Goal: Obtain resource: Download file/media

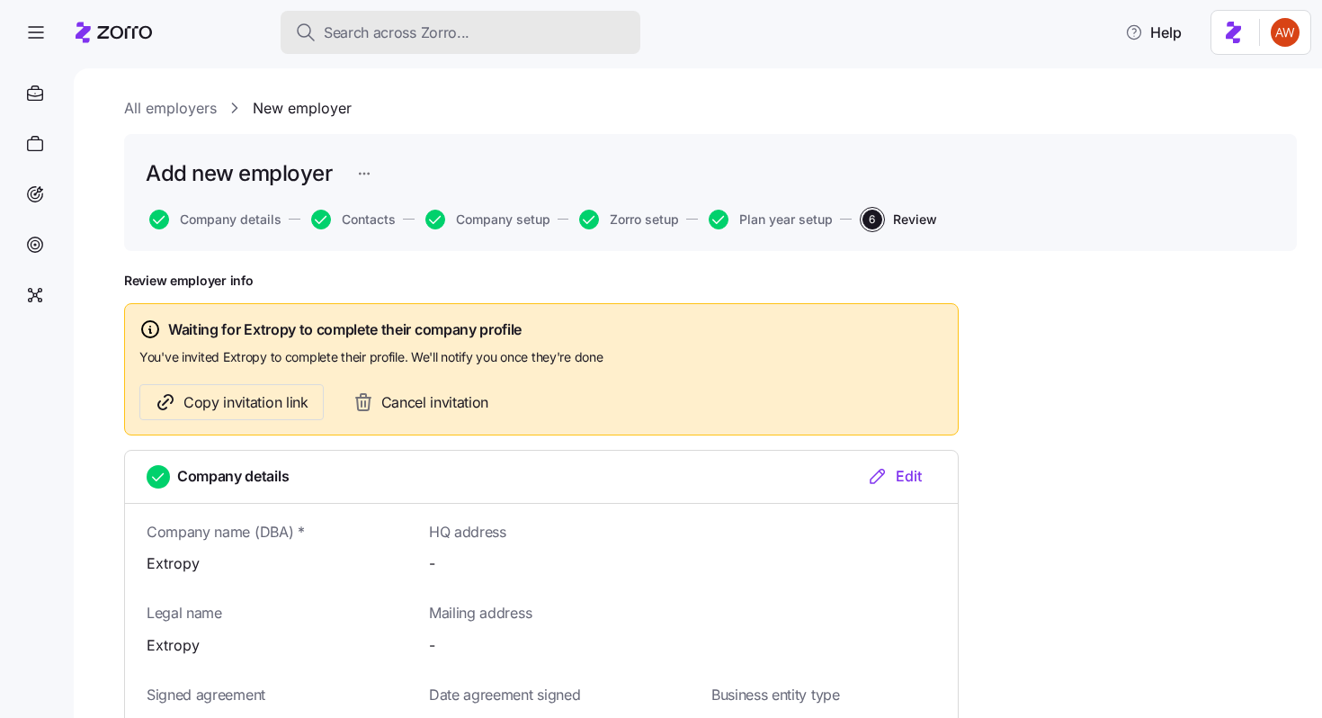
click at [419, 25] on span "Search across Zorro..." at bounding box center [397, 33] width 146 height 22
click at [399, 32] on span "Search across Zorro..." at bounding box center [397, 33] width 146 height 22
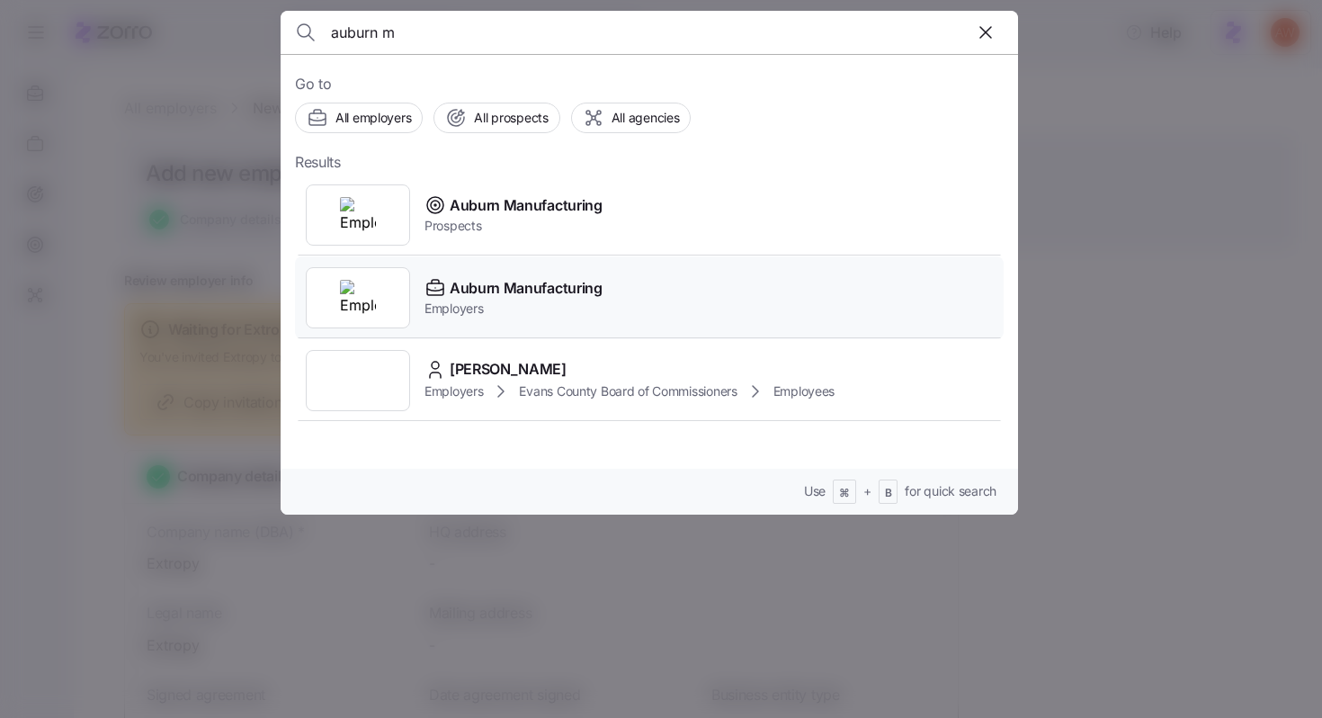
type input "auburn m"
click at [497, 285] on span "Auburn Manufacturing" at bounding box center [526, 288] width 153 height 22
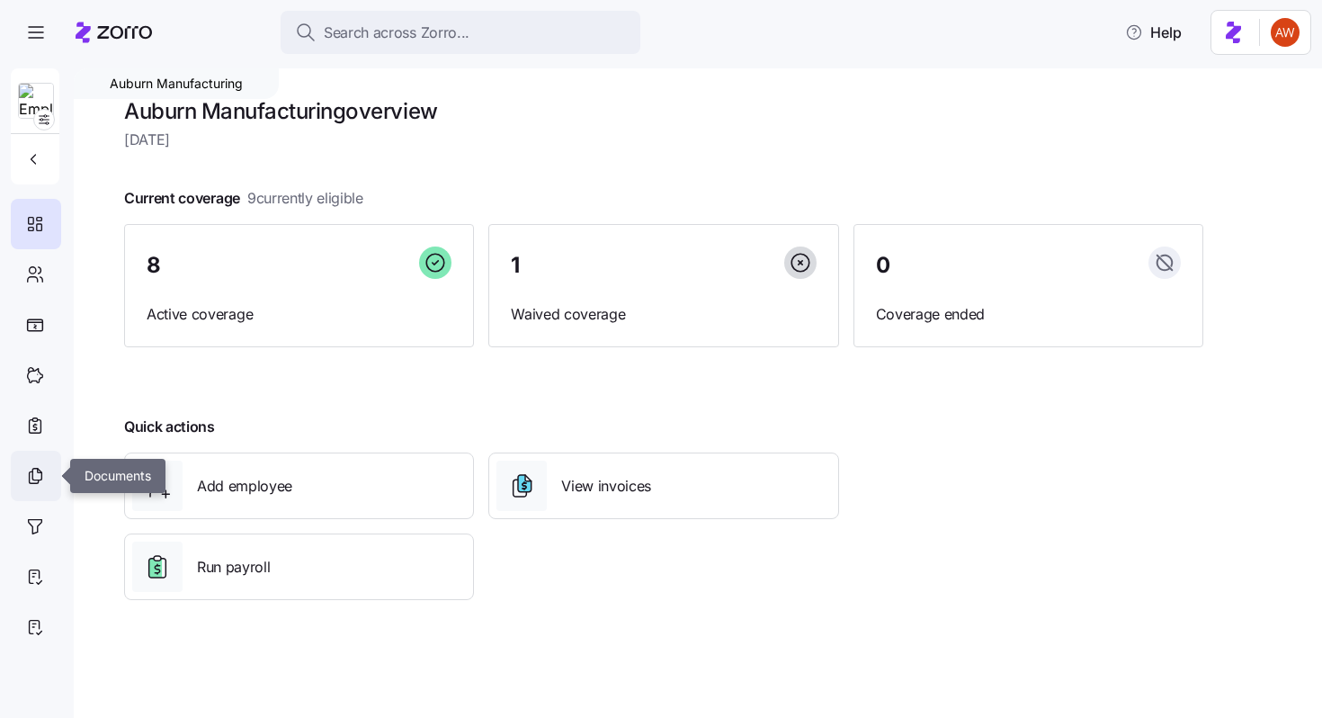
click at [32, 478] on icon at bounding box center [36, 475] width 9 height 12
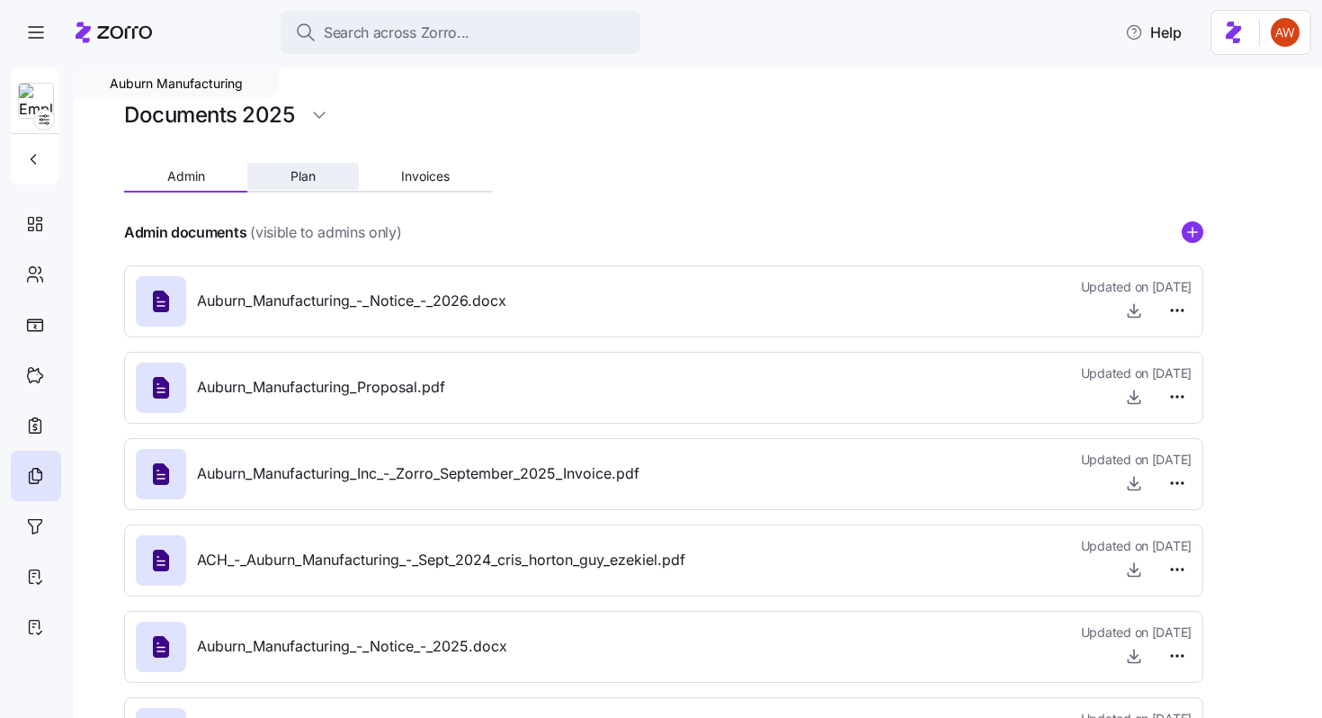
click at [335, 170] on button "Plan" at bounding box center [302, 176] width 111 height 27
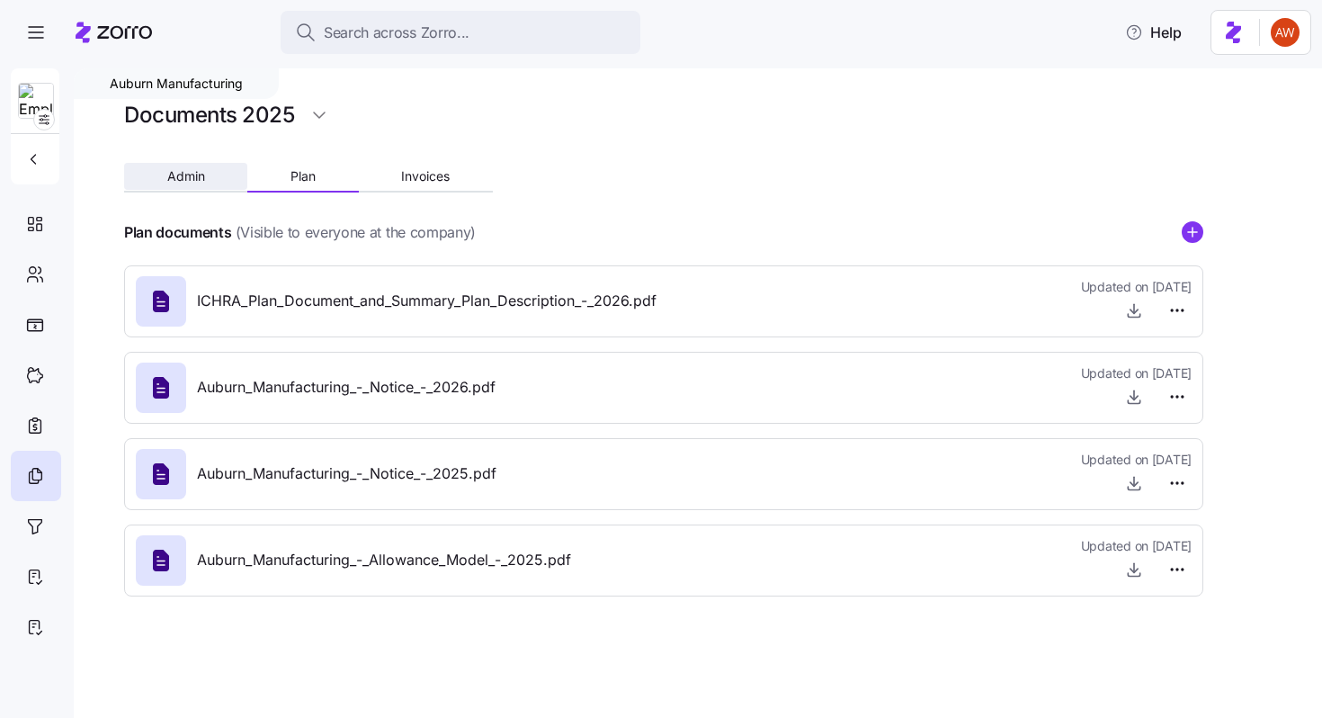
click at [198, 180] on span "Admin" at bounding box center [186, 176] width 38 height 13
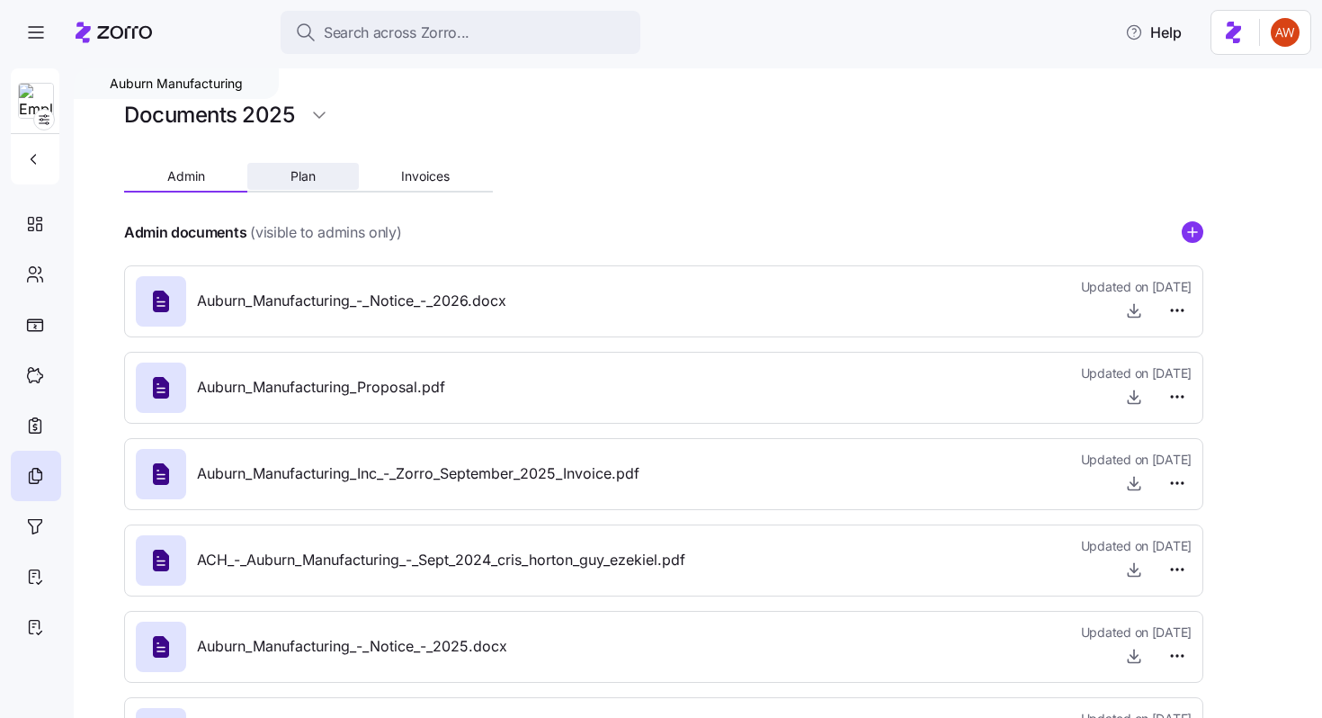
click at [309, 177] on span "Plan" at bounding box center [303, 176] width 25 height 13
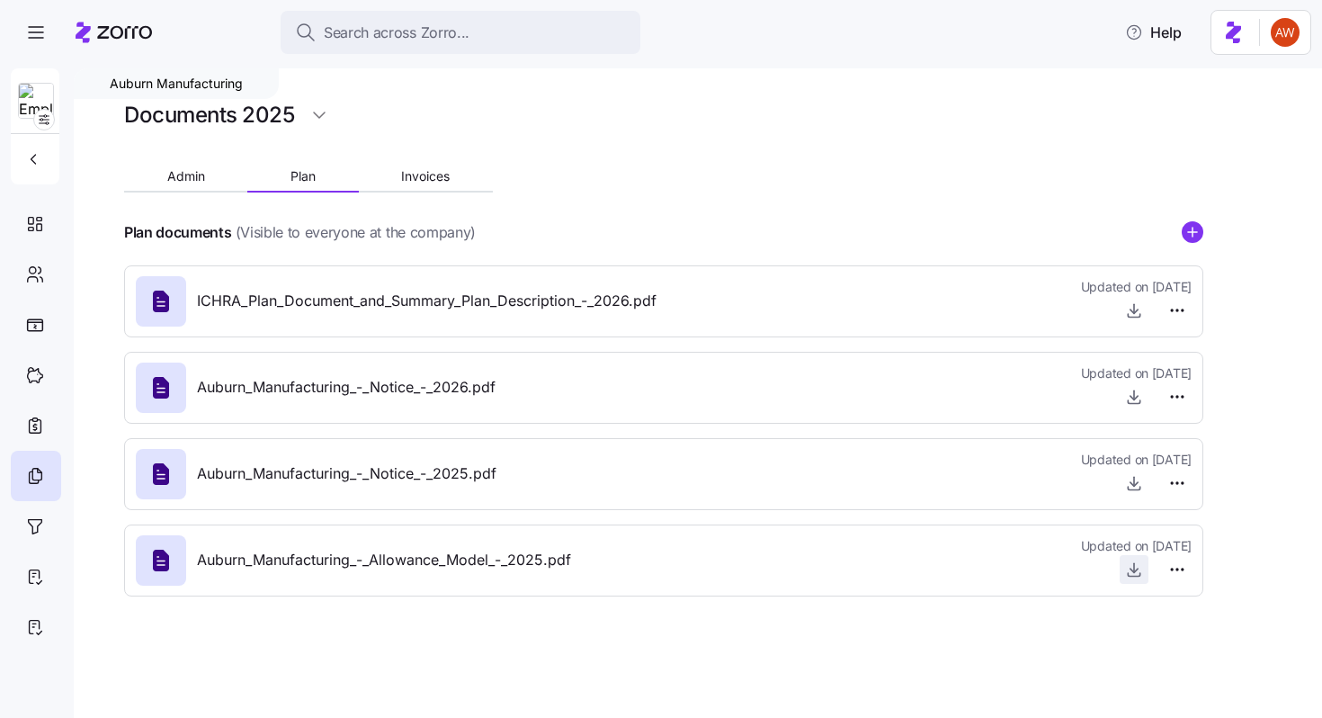
click at [1139, 570] on icon "button" at bounding box center [1134, 569] width 18 height 18
